Goal: Information Seeking & Learning: Learn about a topic

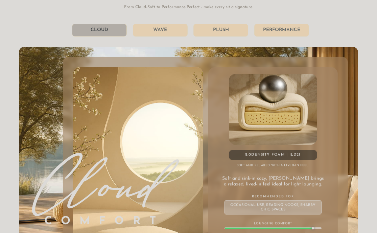
scroll to position [3209, 0]
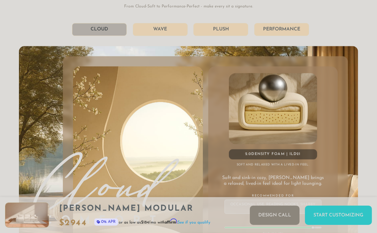
click at [152, 31] on li "Wave" at bounding box center [160, 29] width 55 height 13
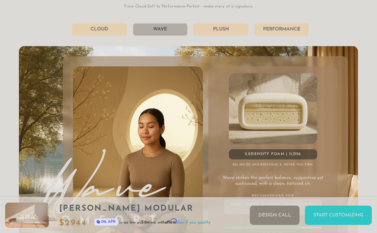
click at [110, 33] on li "Cloud" at bounding box center [99, 29] width 55 height 13
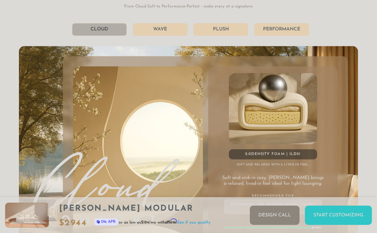
click at [148, 36] on li "Wave" at bounding box center [160, 29] width 55 height 13
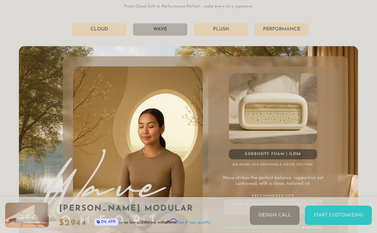
click at [214, 36] on li "Plush" at bounding box center [221, 29] width 55 height 13
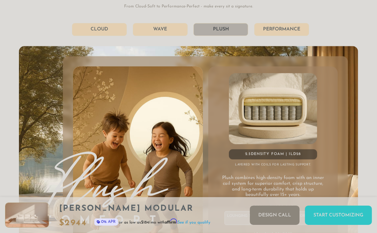
click at [159, 36] on li "Wave" at bounding box center [160, 29] width 55 height 13
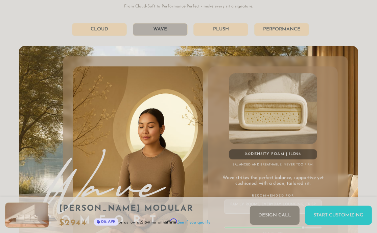
click at [217, 36] on li "Plush" at bounding box center [221, 29] width 55 height 13
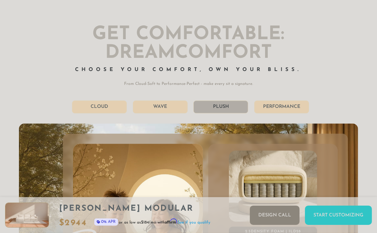
scroll to position [3132, 0]
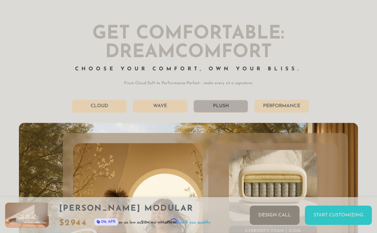
click at [266, 106] on li "Performance" at bounding box center [282, 106] width 55 height 13
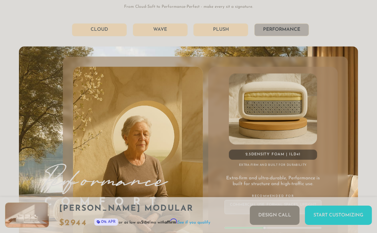
scroll to position [3212, 0]
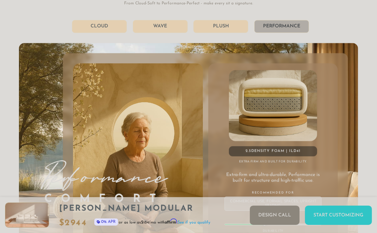
click at [207, 33] on li "Plush" at bounding box center [221, 26] width 55 height 13
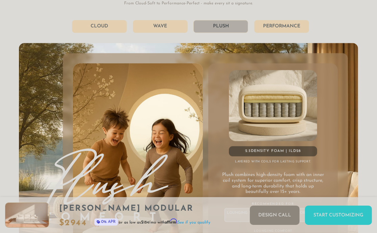
click at [156, 38] on div "Get Comfortable: DreamComfort Choose Your Comfort, Own Your Bliss. From Cloud-S…" at bounding box center [189, 131] width 340 height 372
click at [156, 33] on li "Wave" at bounding box center [160, 26] width 55 height 13
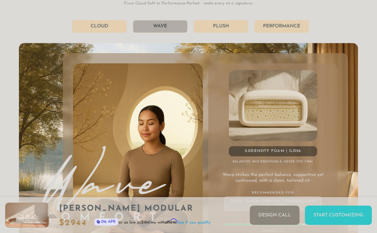
click at [104, 33] on li "Cloud" at bounding box center [99, 26] width 55 height 13
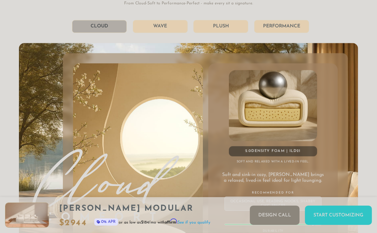
click at [232, 31] on li "Plush" at bounding box center [221, 26] width 55 height 13
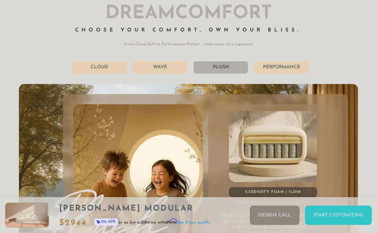
scroll to position [3170, 0]
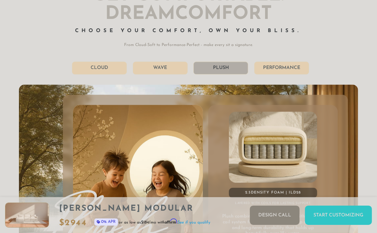
click at [173, 74] on li "Wave" at bounding box center [160, 68] width 55 height 13
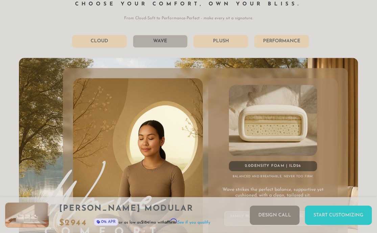
scroll to position [3196, 0]
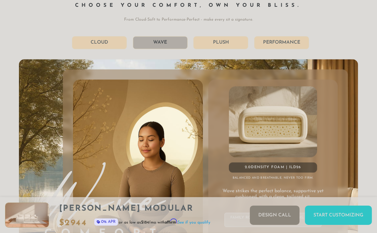
click at [269, 49] on li "Performance" at bounding box center [282, 42] width 55 height 13
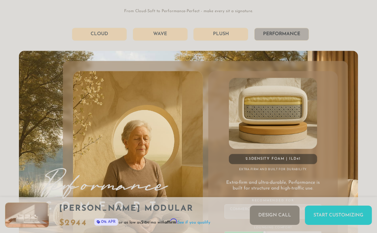
scroll to position [3204, 0]
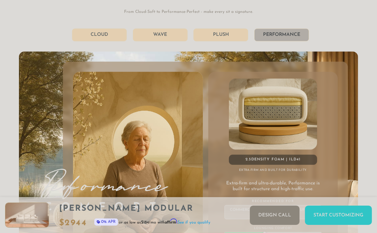
click at [164, 41] on li "Wave" at bounding box center [160, 34] width 55 height 13
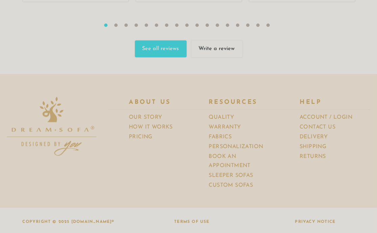
scroll to position [6648, 0]
